Goal: Information Seeking & Learning: Learn about a topic

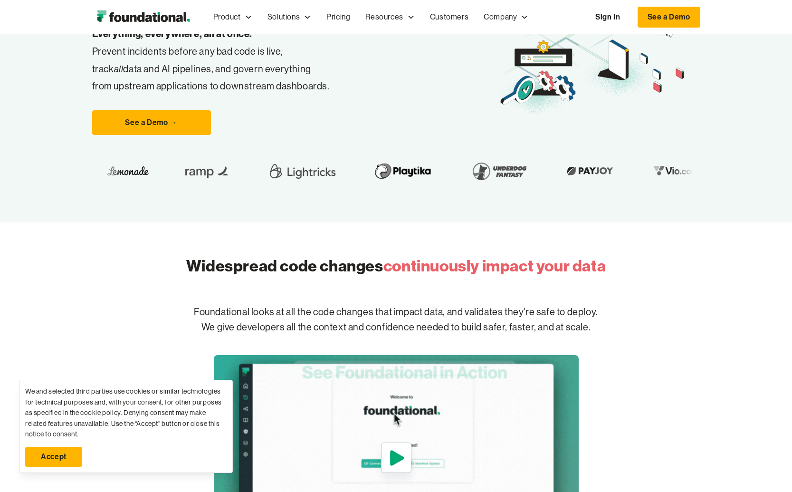
scroll to position [310, 0]
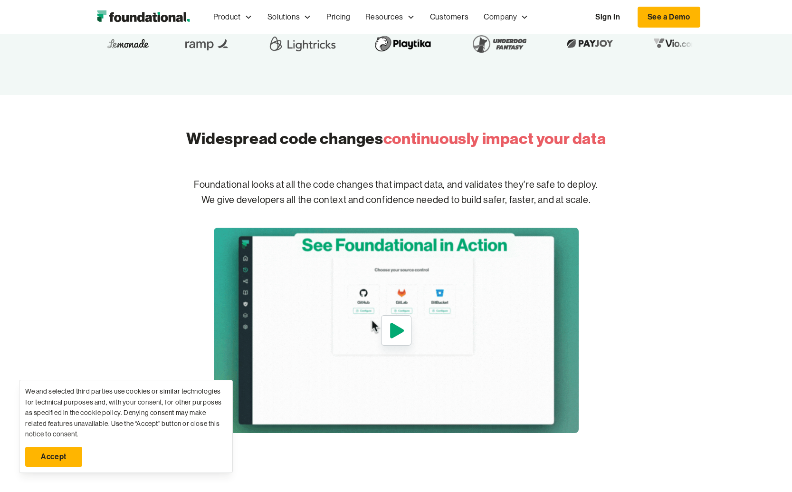
click at [60, 452] on link "Accept" at bounding box center [53, 457] width 57 height 20
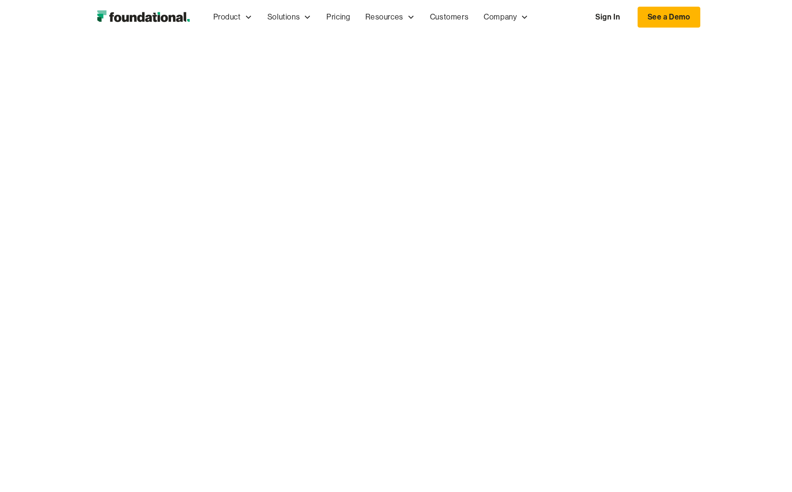
scroll to position [1010, 0]
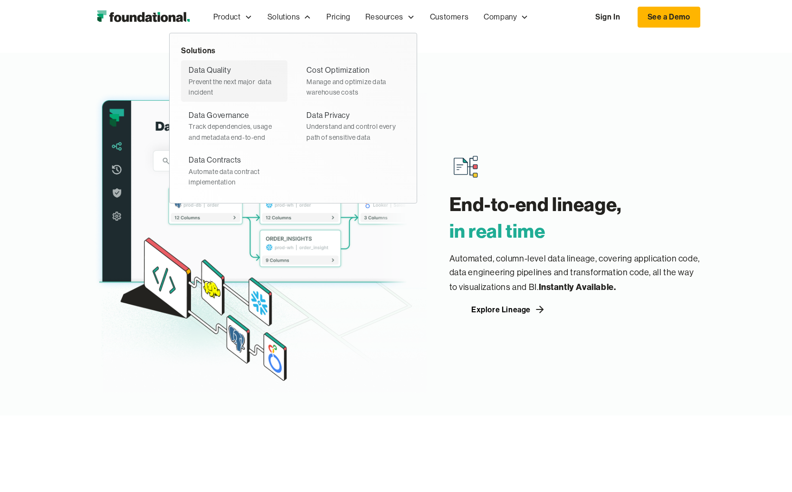
click at [236, 81] on div "Prevent the next major  data incident" at bounding box center [234, 86] width 91 height 21
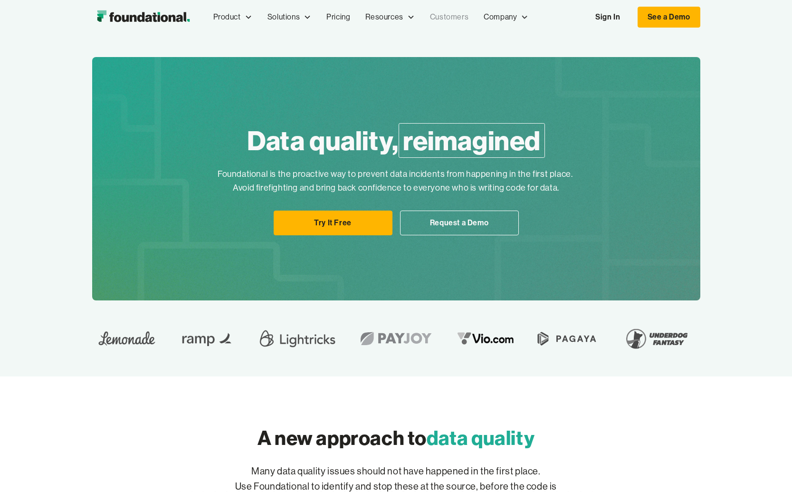
click at [443, 20] on link "Customers" at bounding box center [449, 16] width 54 height 31
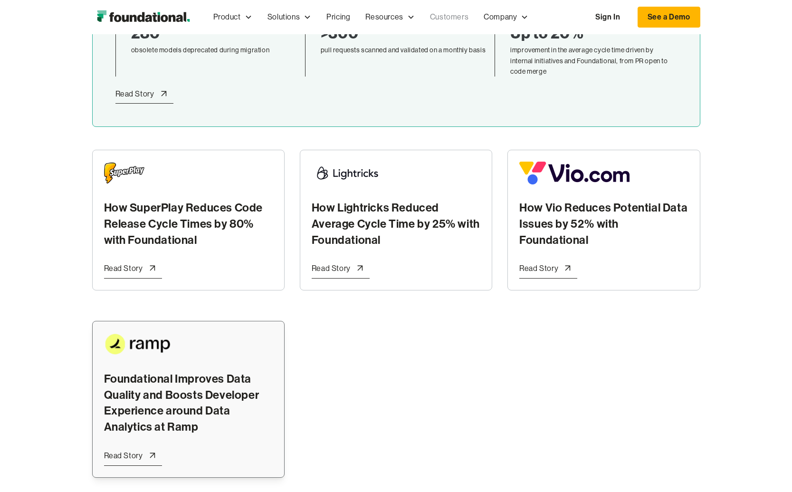
scroll to position [340, 0]
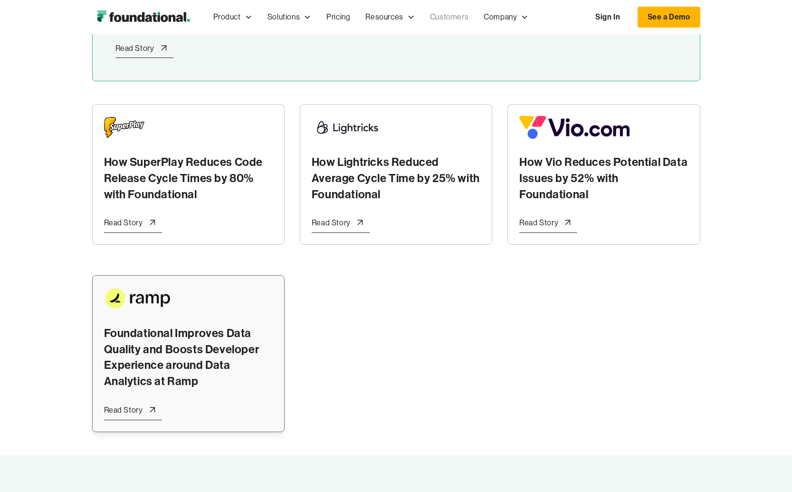
click at [181, 341] on h2 "Foundational Improves Data Quality and Boosts Developer Experience around Data …" at bounding box center [188, 357] width 169 height 64
